Goal: Task Accomplishment & Management: Complete application form

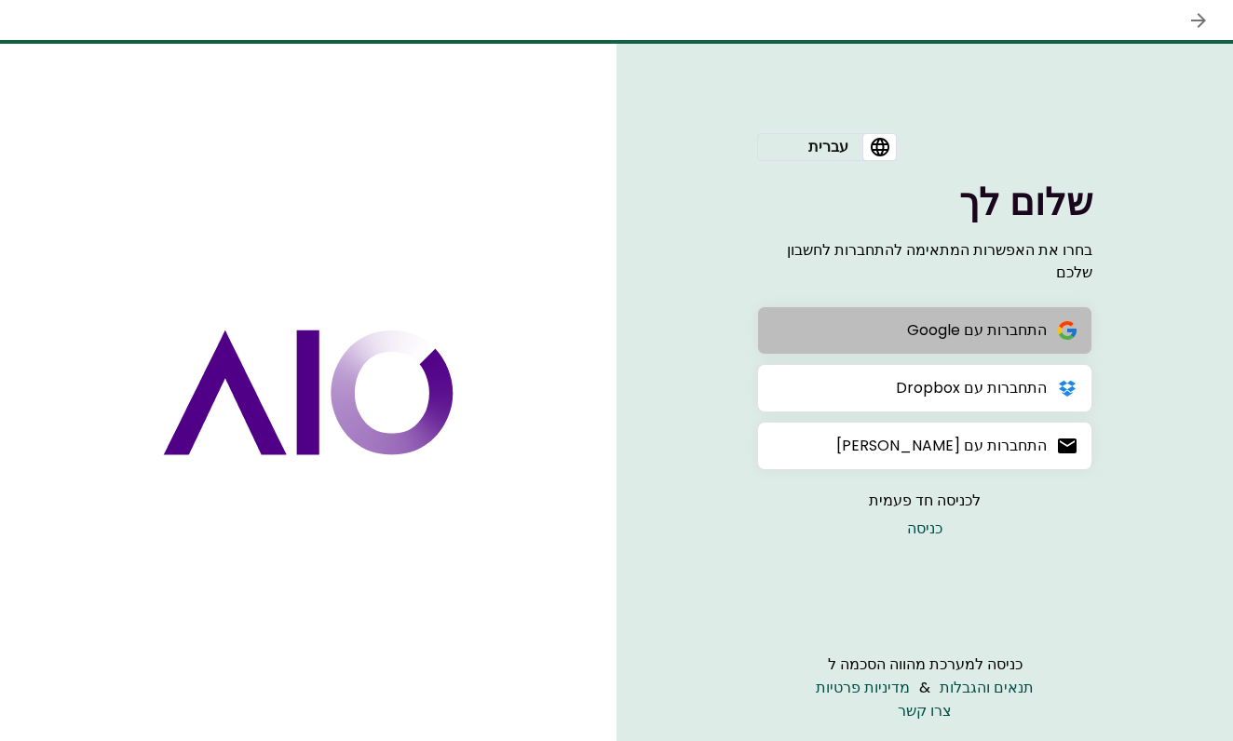
click at [903, 328] on button "התחברות עם Google" at bounding box center [924, 330] width 335 height 48
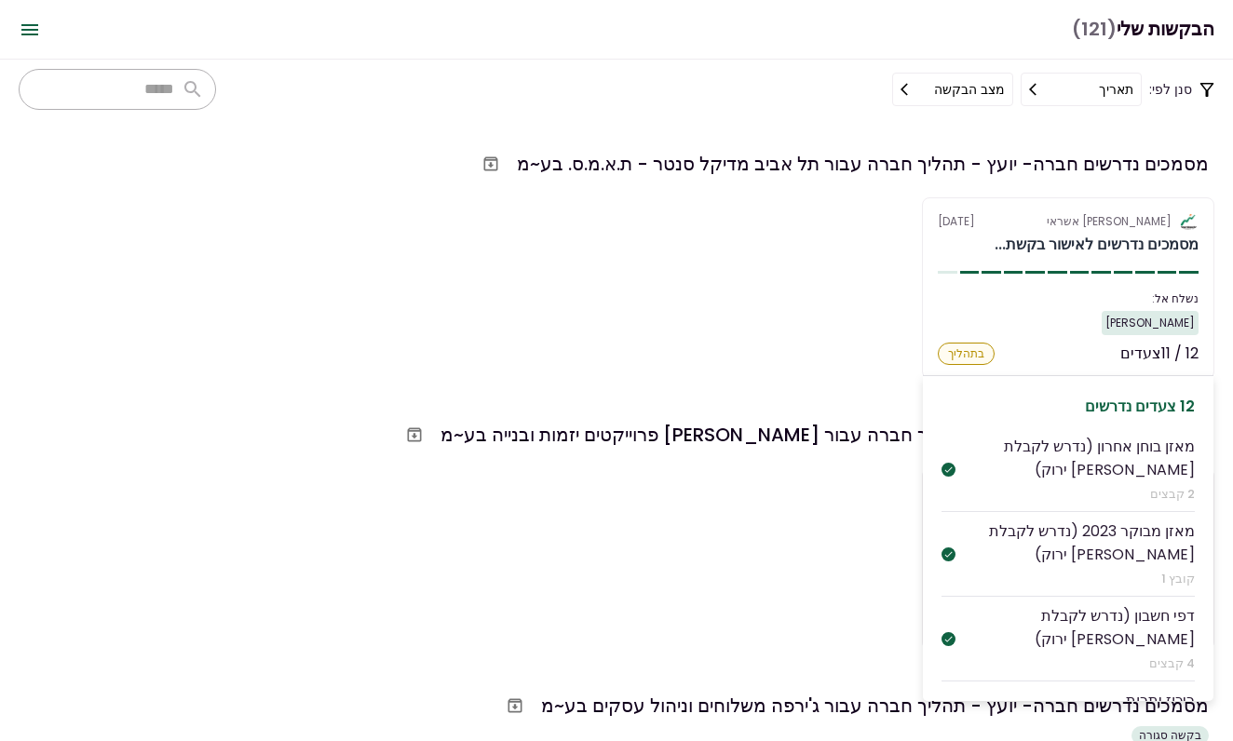
click at [1000, 226] on div "[PERSON_NAME] אשראי [DATE]" at bounding box center [1068, 221] width 261 height 17
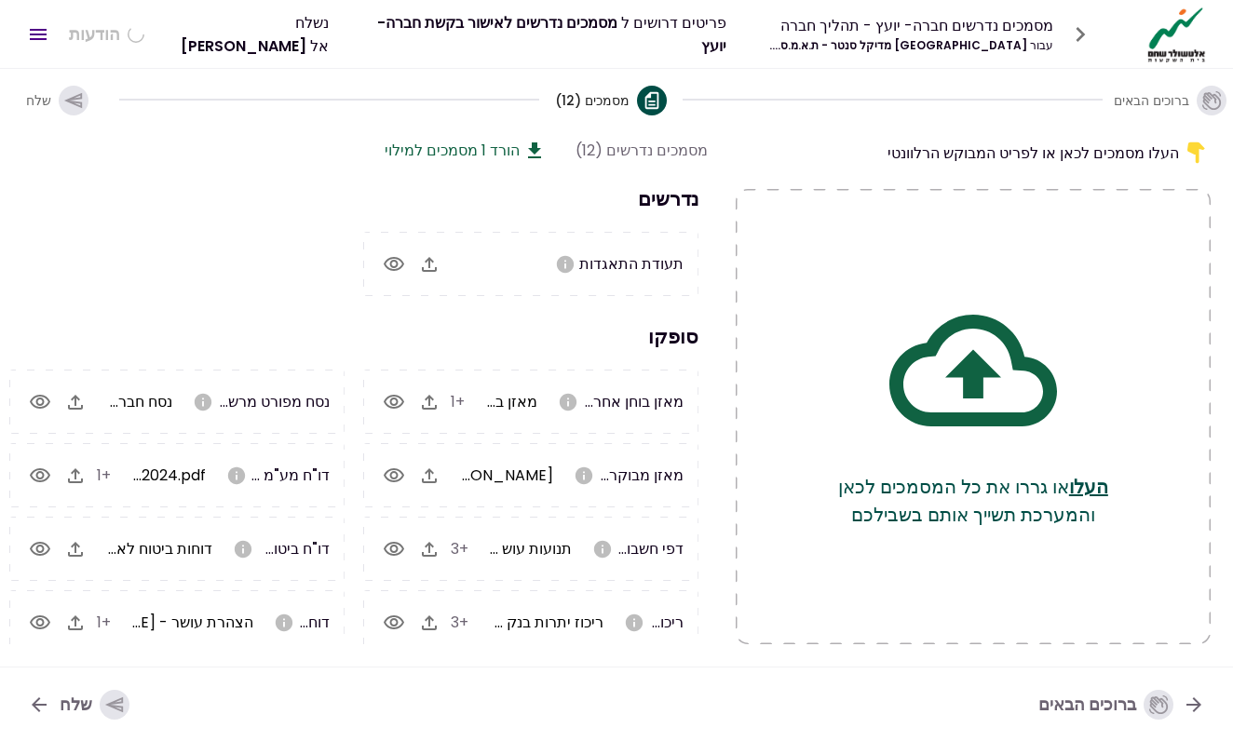
scroll to position [0, -1]
click at [443, 258] on button "button" at bounding box center [429, 265] width 32 height 32
click at [430, 259] on icon "button" at bounding box center [429, 264] width 15 height 15
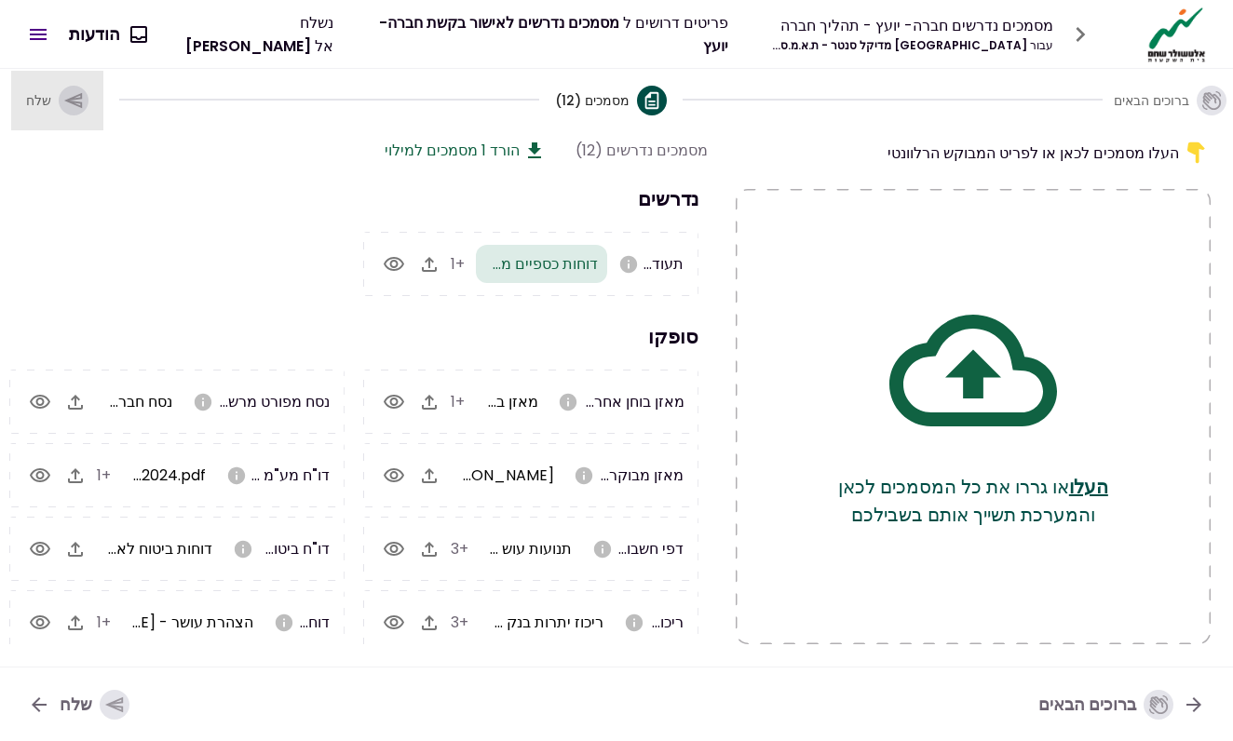
click at [71, 93] on icon "button" at bounding box center [73, 100] width 20 height 20
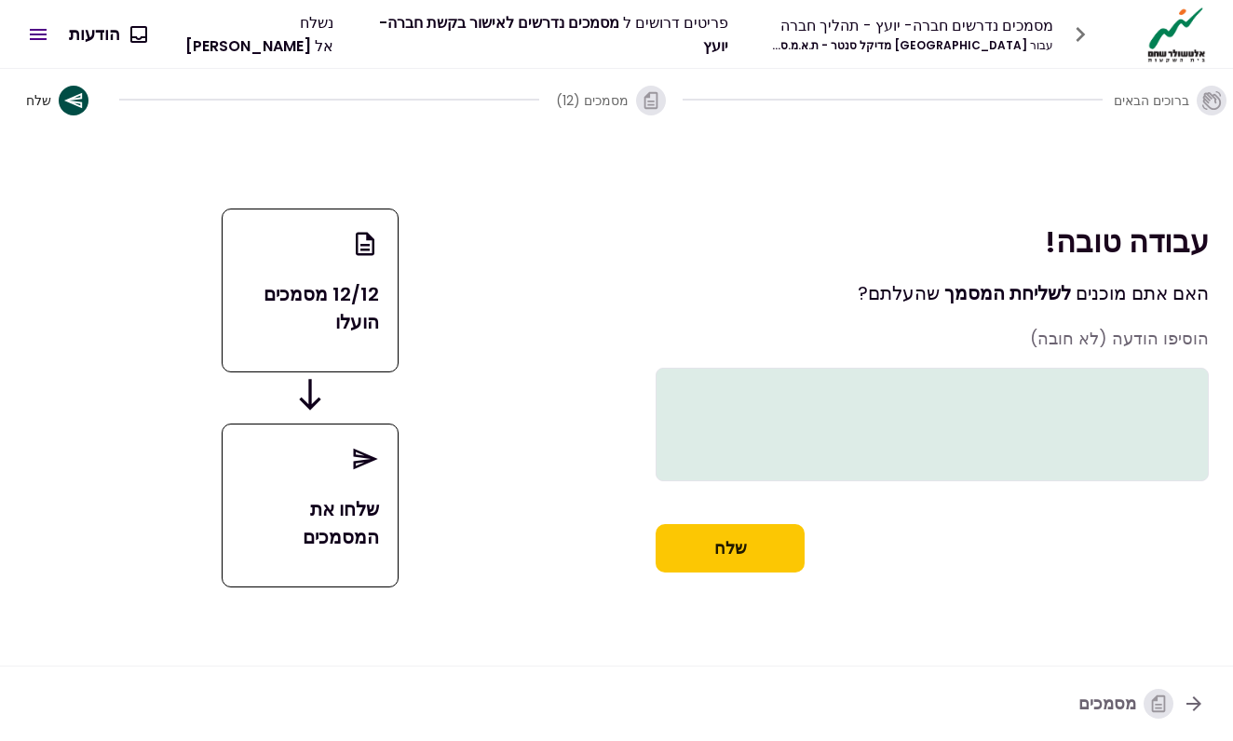
click at [780, 568] on button "שלח" at bounding box center [730, 548] width 149 height 48
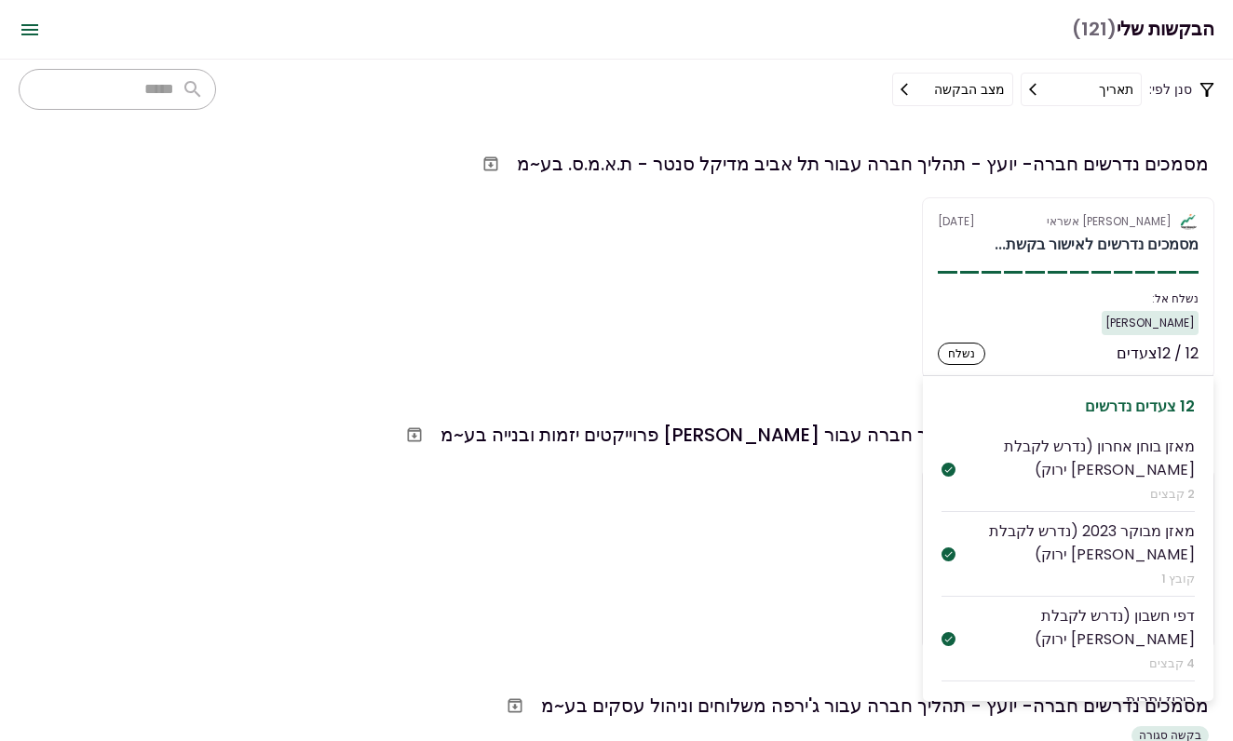
scroll to position [68, 0]
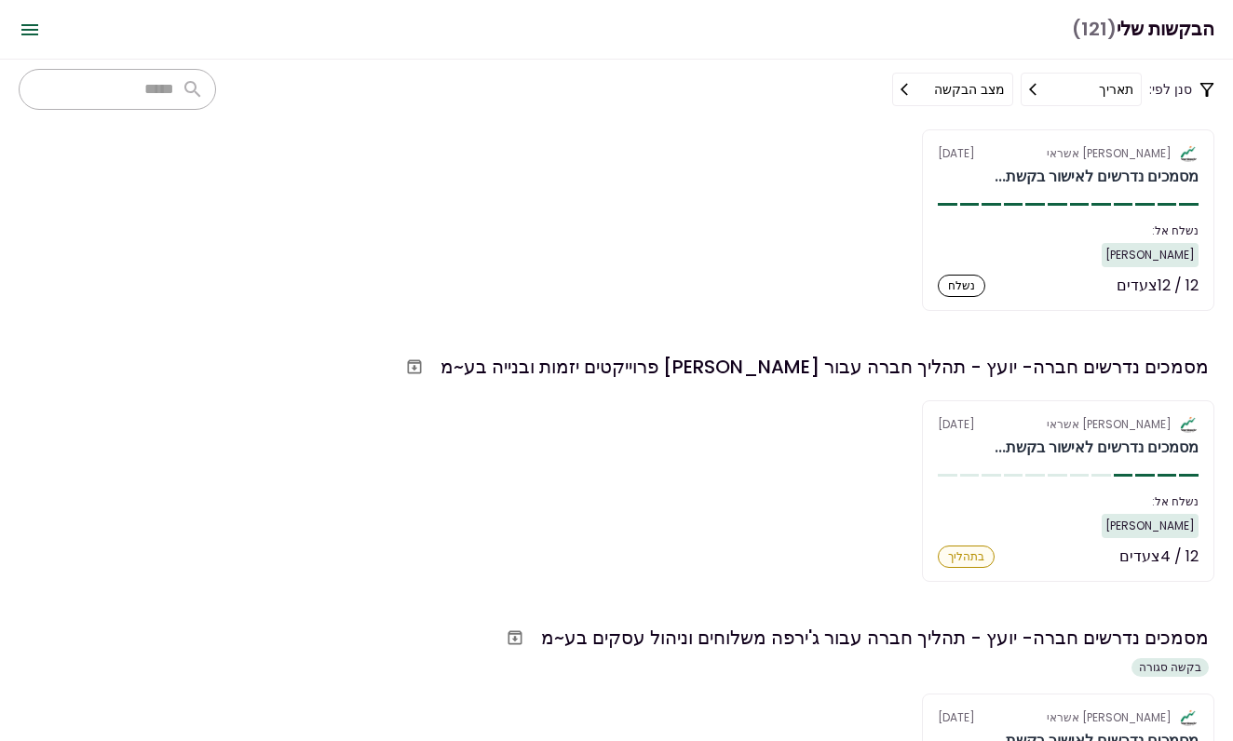
click at [804, 470] on div "אלטשולר שחם אשראי [DATE] מסמכים נדרשים לאישור בקשת... נשלח אל: [PERSON_NAME] מק…" at bounding box center [617, 491] width 1196 height 182
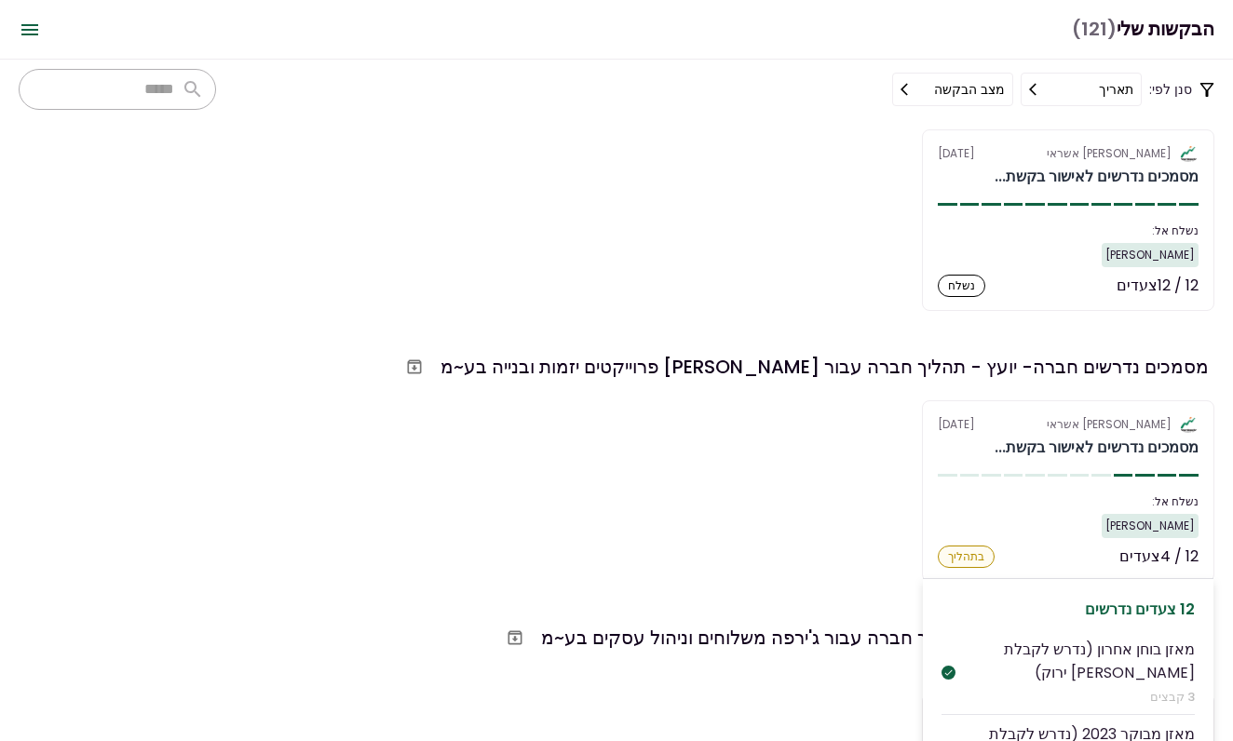
click at [1040, 438] on div "מסמכים נדרשים לאישור בקשת..." at bounding box center [1097, 448] width 204 height 22
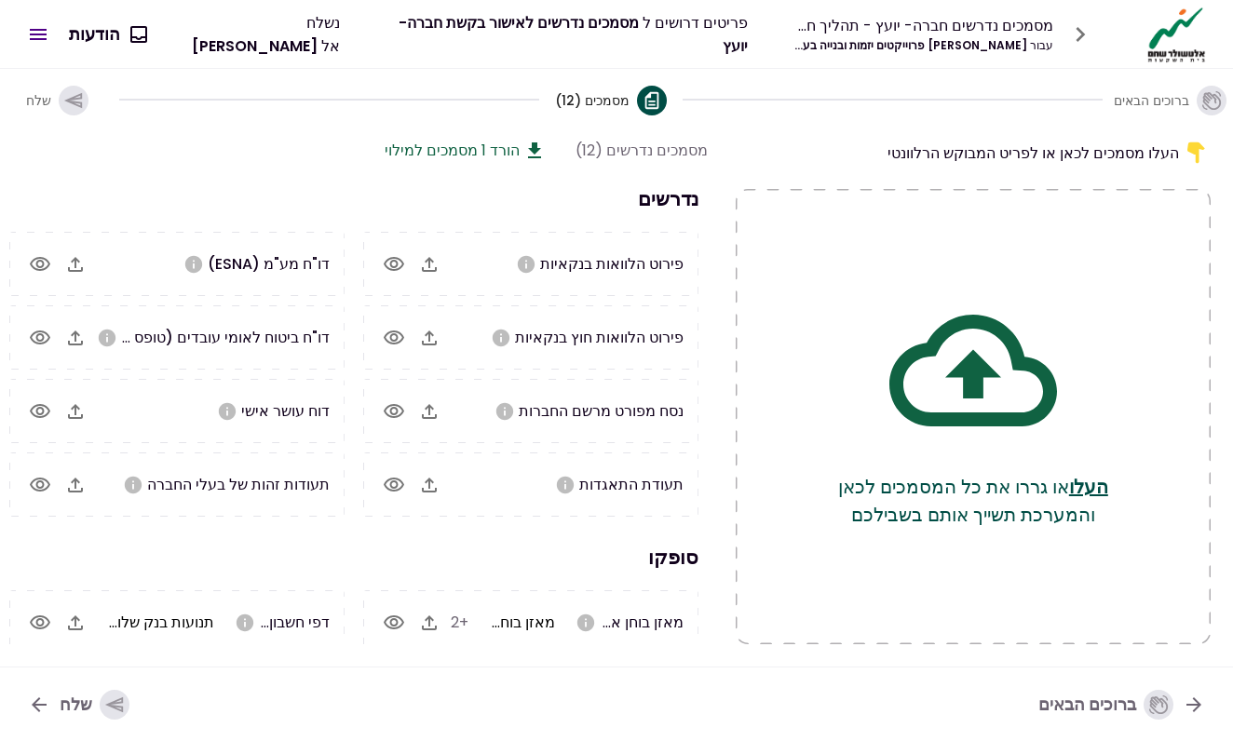
click at [81, 270] on icon "button" at bounding box center [75, 264] width 15 height 15
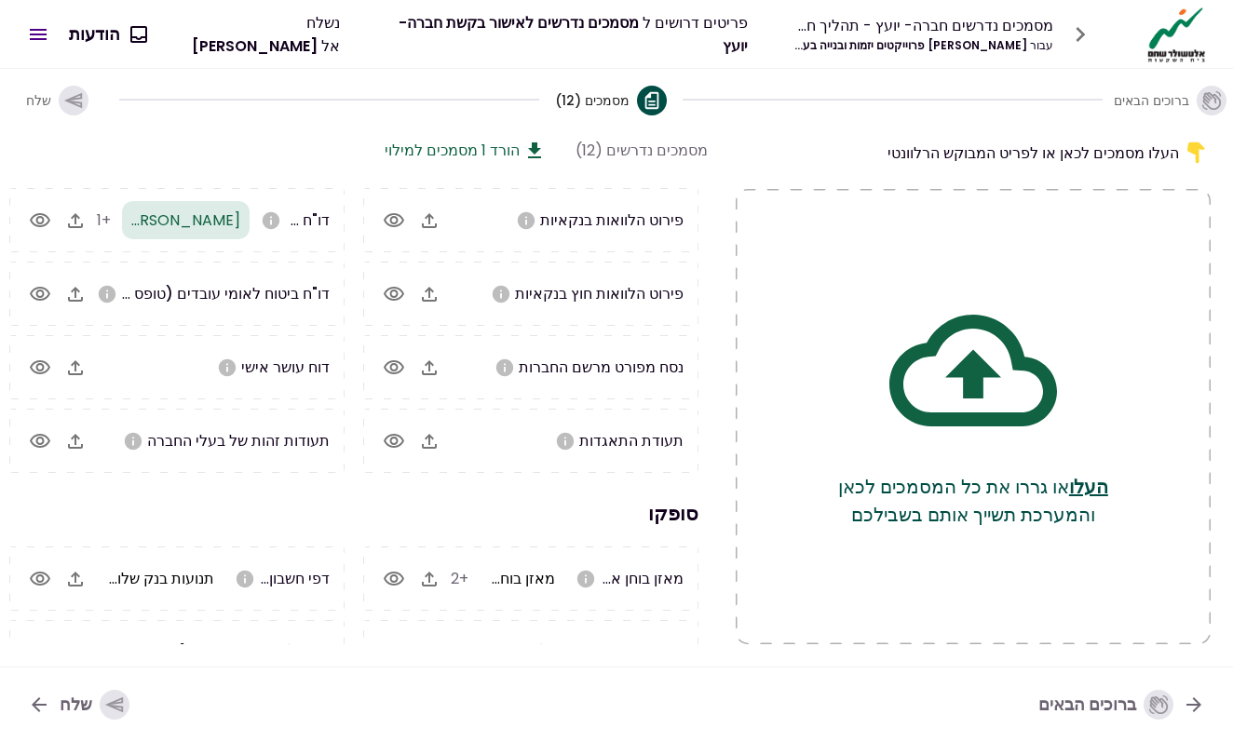
scroll to position [66, 0]
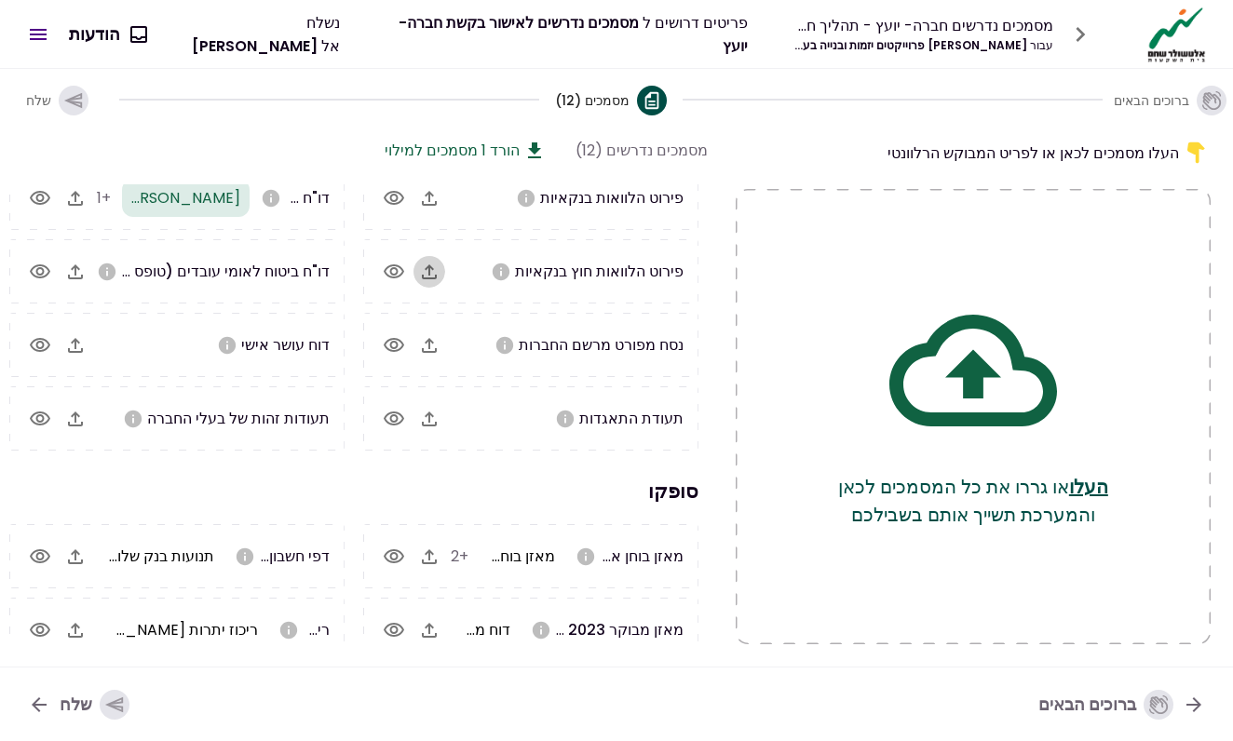
click at [434, 273] on icon "button" at bounding box center [429, 272] width 22 height 22
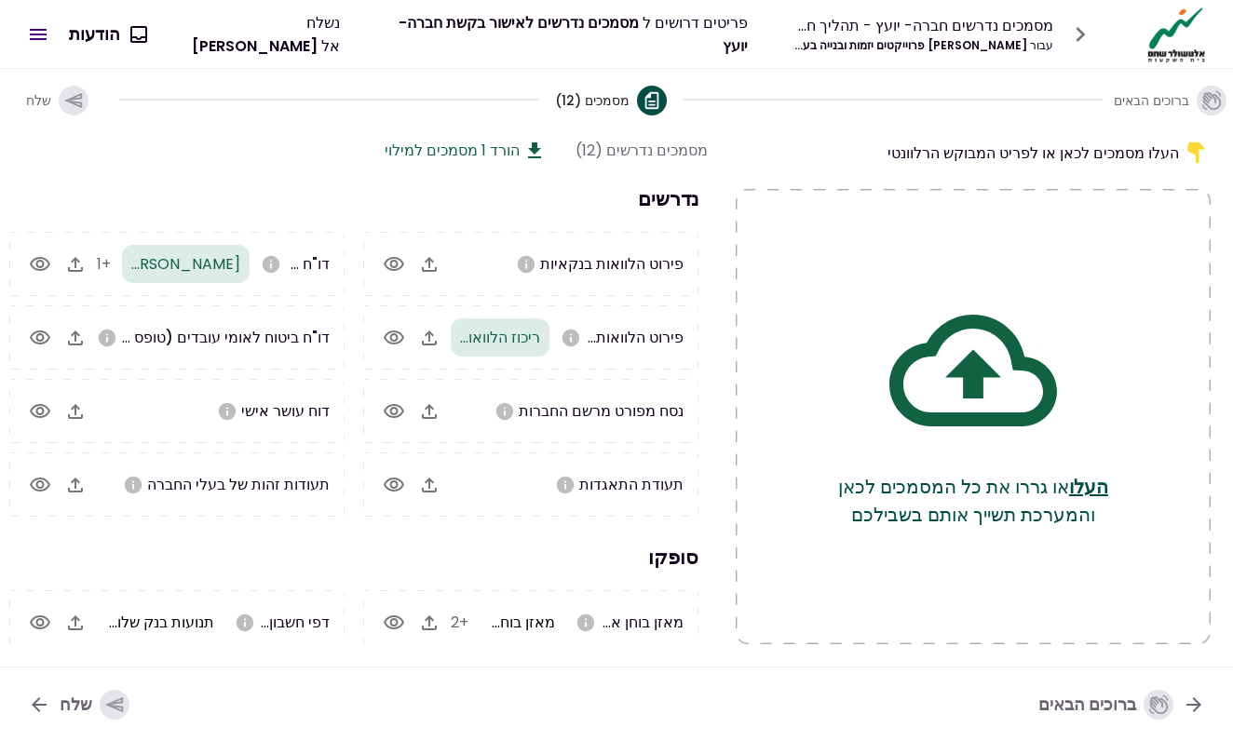
scroll to position [0, 0]
click at [436, 418] on icon "button" at bounding box center [429, 411] width 15 height 15
click at [400, 409] on icon "button" at bounding box center [394, 411] width 22 height 22
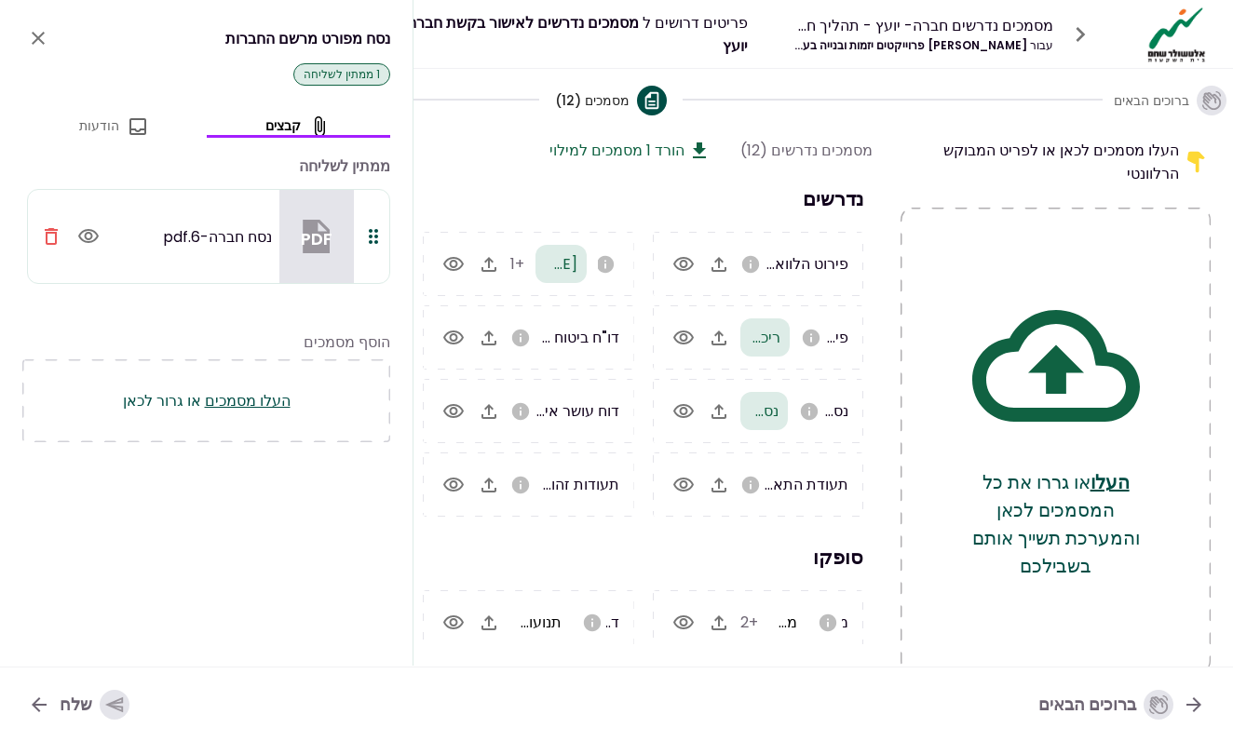
scroll to position [0, -1]
click at [346, 319] on div "הוסף מסמכים העלו מסמכים או גרור לכאן" at bounding box center [206, 367] width 368 height 149
click at [37, 44] on icon "close" at bounding box center [38, 38] width 22 height 22
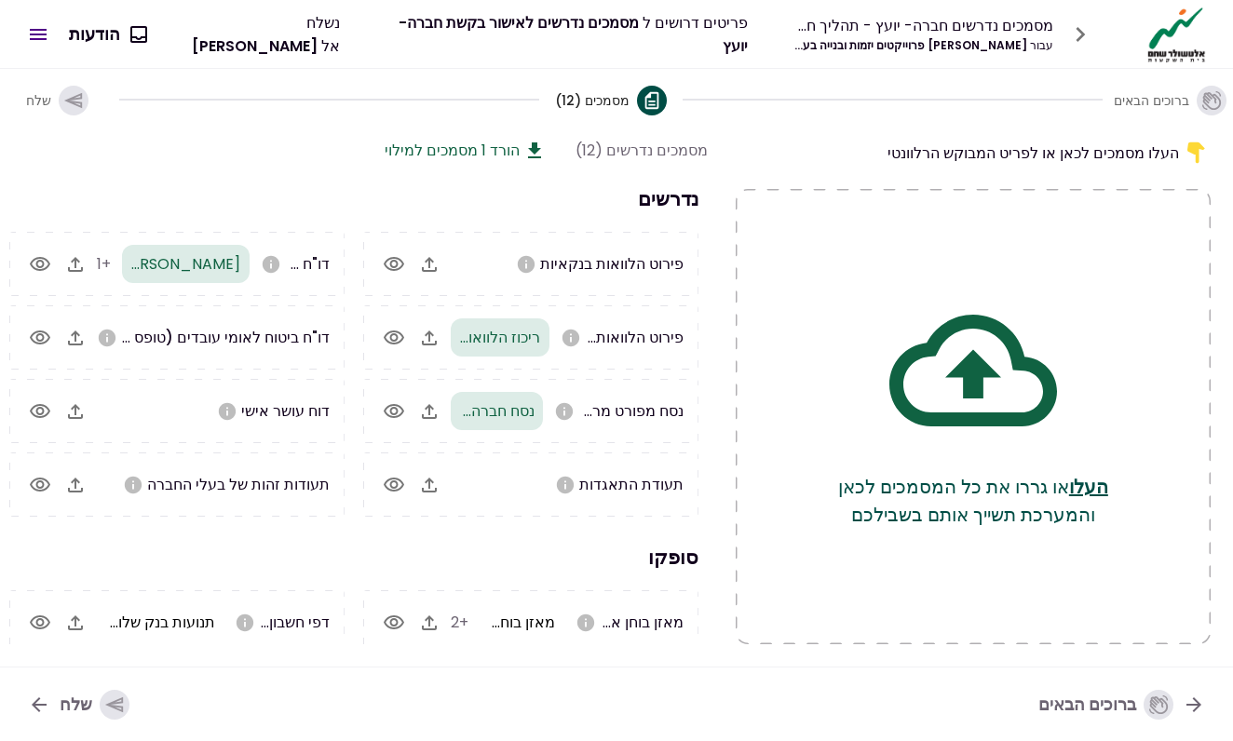
click at [67, 484] on button "button" at bounding box center [76, 485] width 32 height 32
click at [401, 327] on icon "button" at bounding box center [394, 338] width 22 height 22
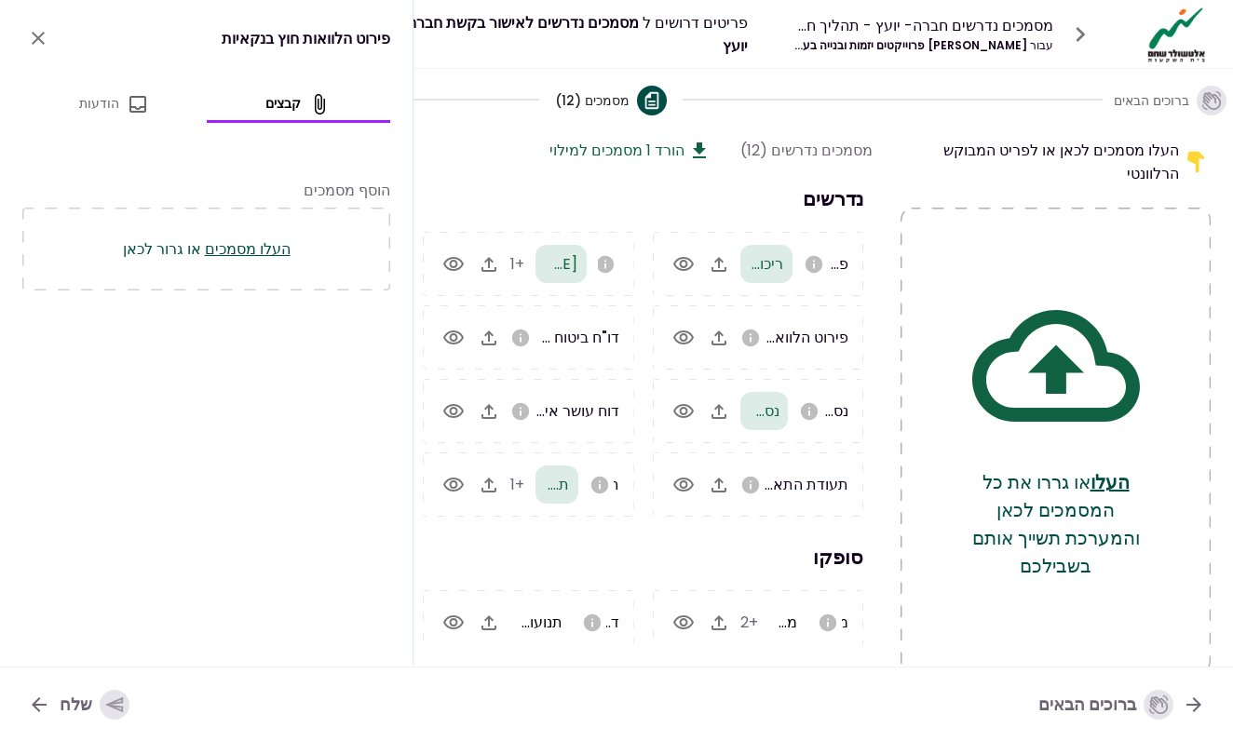
click at [50, 42] on button "close" at bounding box center [38, 38] width 32 height 32
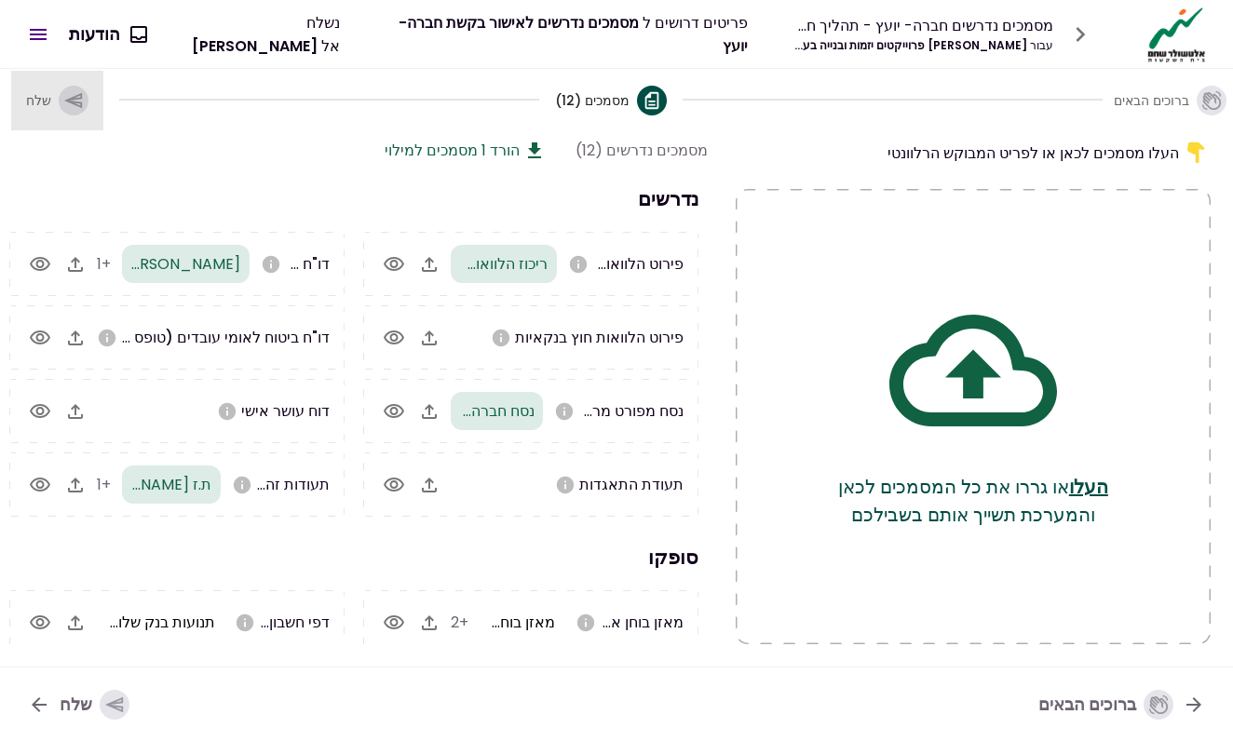
click at [81, 101] on icon "button" at bounding box center [73, 100] width 20 height 20
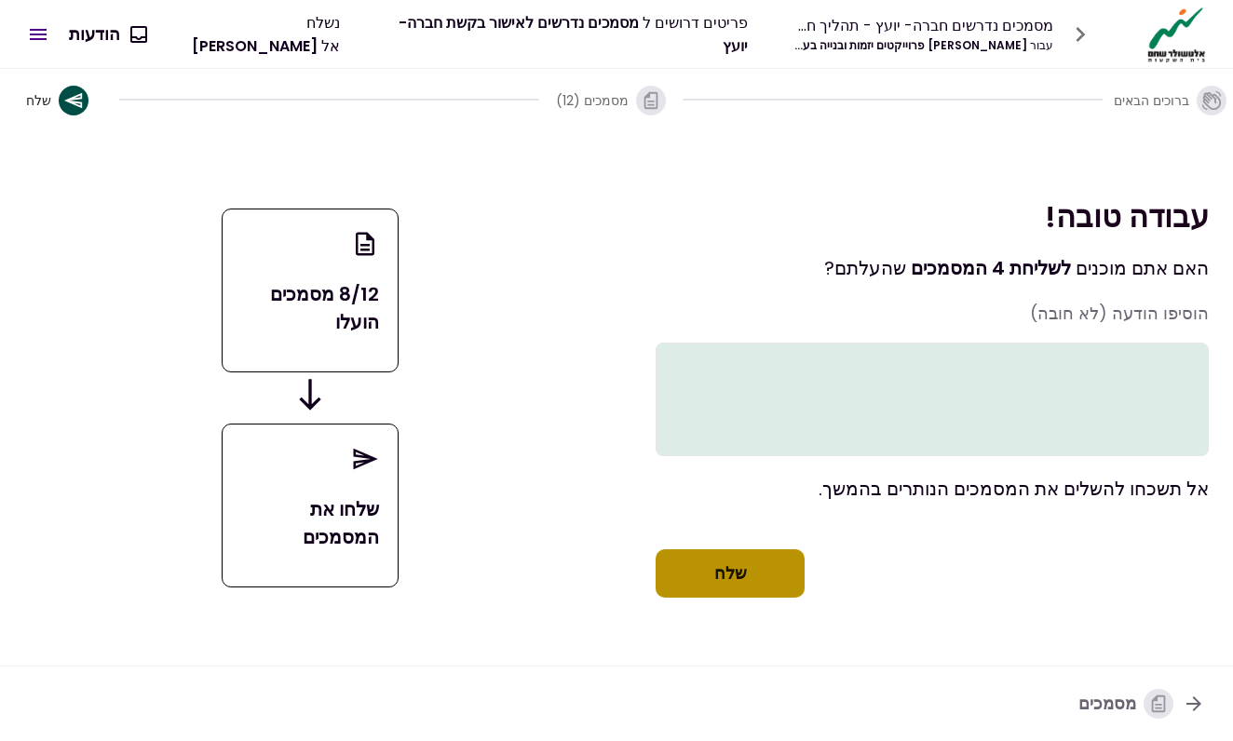
click at [792, 598] on button "שלח" at bounding box center [730, 573] width 149 height 48
